Goal: Information Seeking & Learning: Compare options

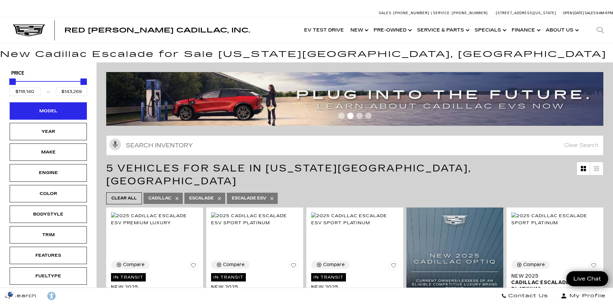
click at [60, 113] on div "Model" at bounding box center [48, 111] width 32 height 7
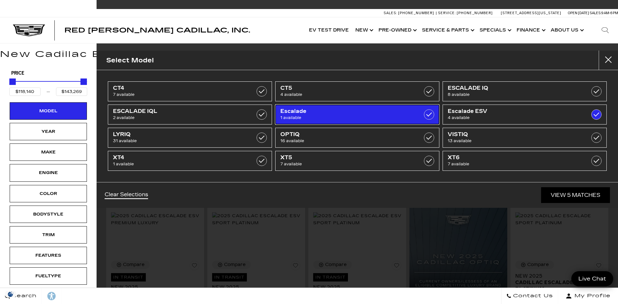
click at [430, 116] on label at bounding box center [429, 114] width 10 height 10
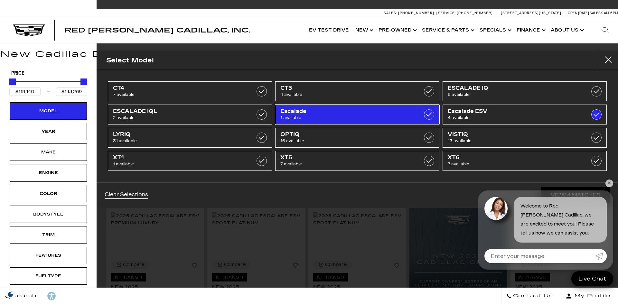
click at [429, 111] on label at bounding box center [429, 114] width 10 height 10
click at [407, 115] on span "1 available" at bounding box center [345, 118] width 131 height 6
checkbox input "false"
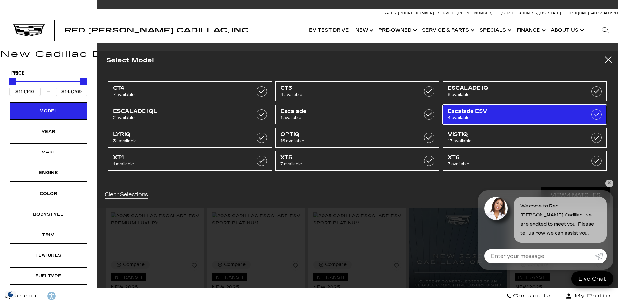
click at [550, 110] on span "Escalade ESV" at bounding box center [513, 111] width 131 height 6
type input "$45,985"
type input "$158,810"
checkbox input "false"
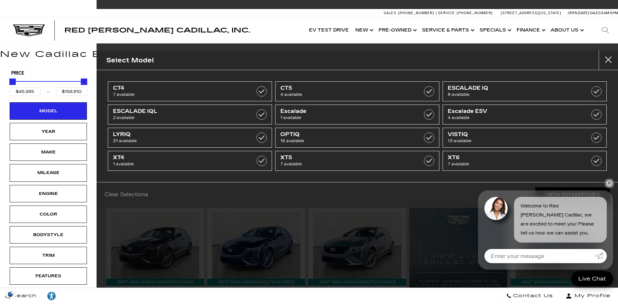
click at [608, 183] on link "✕" at bounding box center [610, 184] width 8 height 8
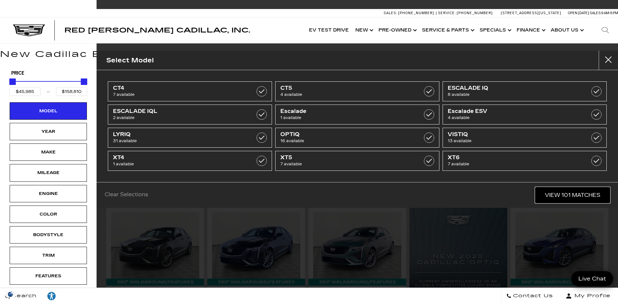
click at [589, 194] on link "View 101 Matches" at bounding box center [572, 195] width 75 height 16
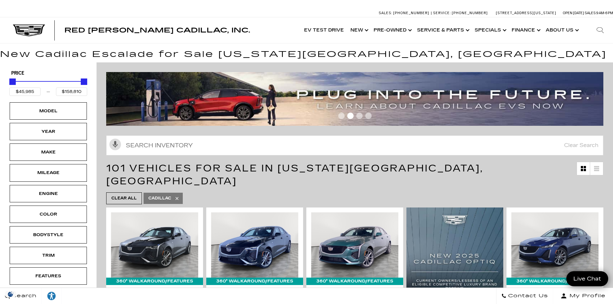
scroll to position [116, 0]
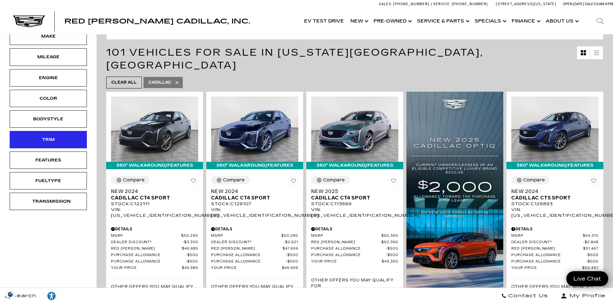
click at [50, 136] on div "Trim" at bounding box center [48, 139] width 32 height 7
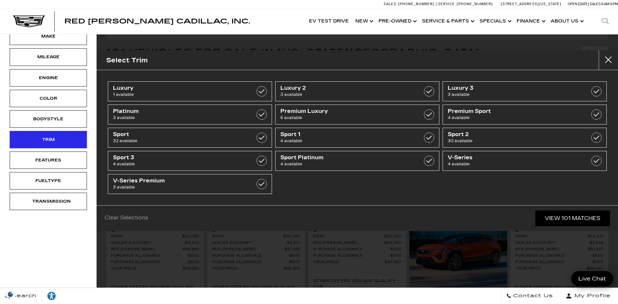
click at [50, 136] on div "Trim" at bounding box center [48, 139] width 32 height 7
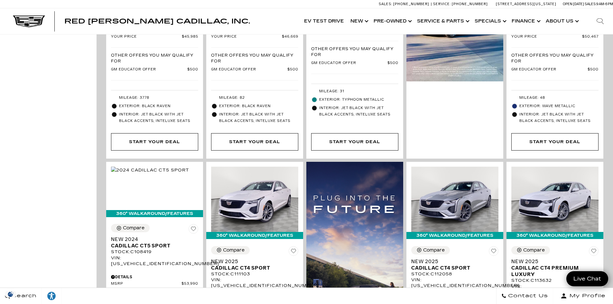
scroll to position [0, 0]
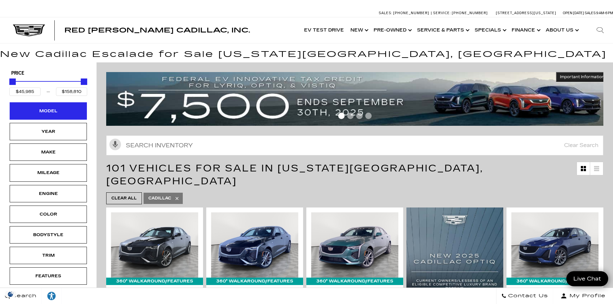
click at [47, 112] on div "Model" at bounding box center [48, 111] width 32 height 7
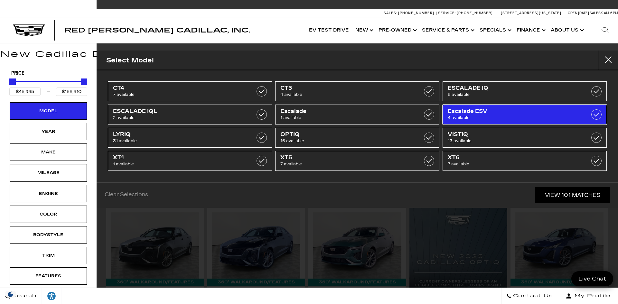
click at [490, 116] on span "4 available" at bounding box center [513, 118] width 131 height 6
type input "$118,140"
type input "$143,269"
checkbox input "true"
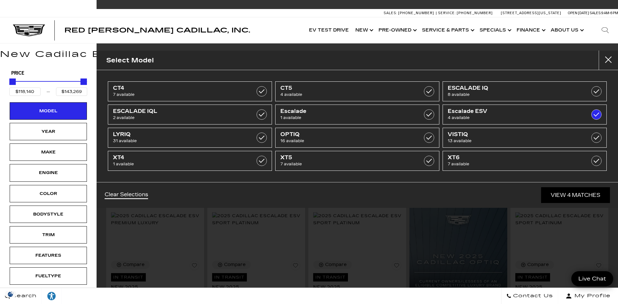
click at [55, 74] on h5 "Price" at bounding box center [48, 74] width 74 height 6
click at [58, 127] on div "Year" at bounding box center [48, 131] width 77 height 17
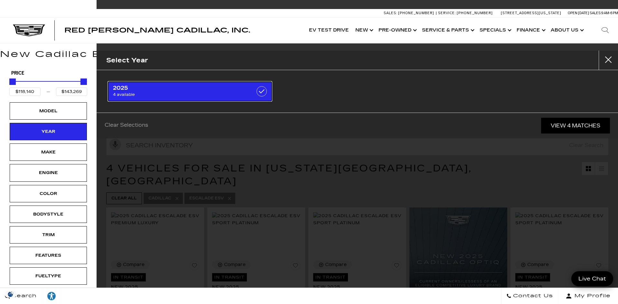
click at [183, 93] on span "4 available" at bounding box center [178, 94] width 131 height 6
checkbox input "true"
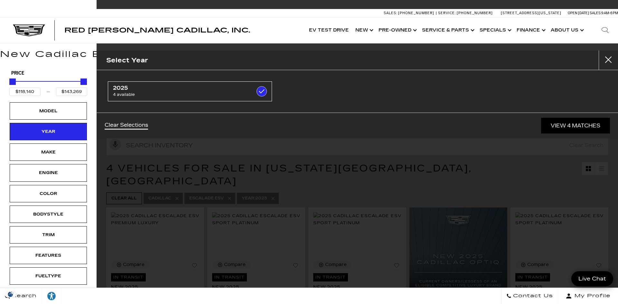
click at [521, 90] on ul "2025 4 available" at bounding box center [357, 91] width 502 height 23
click at [461, 244] on div "Select Year [DATE] 4 available Clear Selections View 4 Matches" at bounding box center [358, 152] width 522 height 304
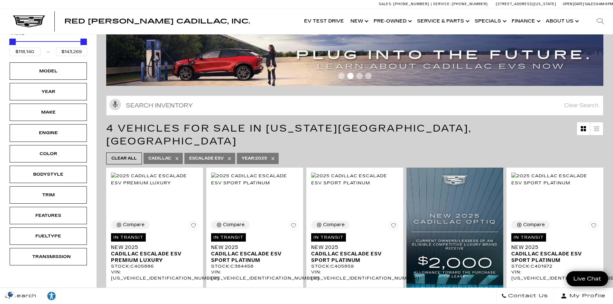
scroll to position [50, 0]
